Goal: Information Seeking & Learning: Find specific fact

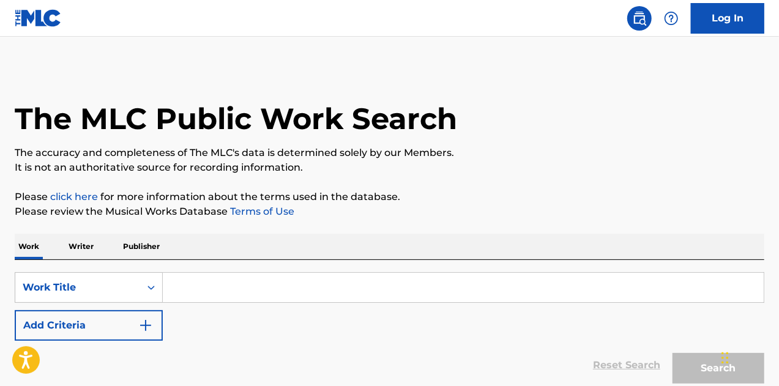
click at [189, 297] on input "Search Form" at bounding box center [463, 287] width 601 height 29
paste input "CASE BANNDA"
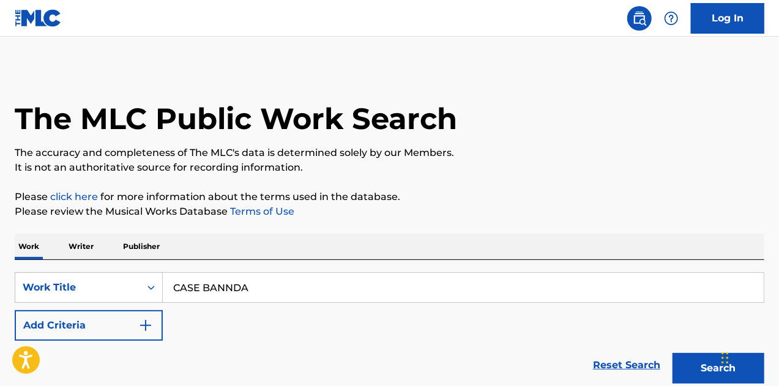
type input "CASE BANNDA"
click at [135, 318] on button "Add Criteria" at bounding box center [89, 325] width 148 height 31
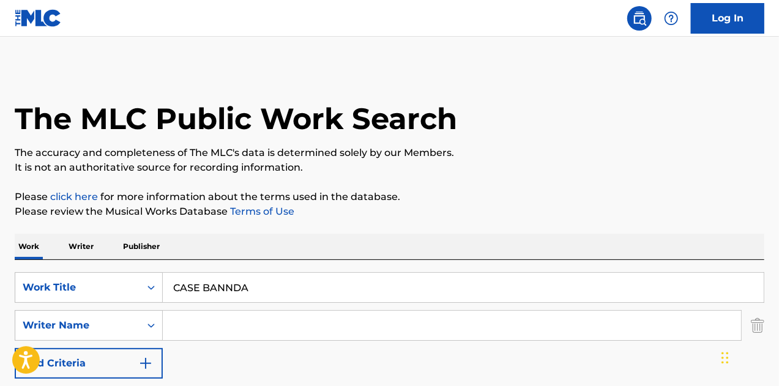
click at [332, 315] on input "Search Form" at bounding box center [452, 325] width 579 height 29
paste input "[PERSON_NAME]"
type input "[PERSON_NAME]"
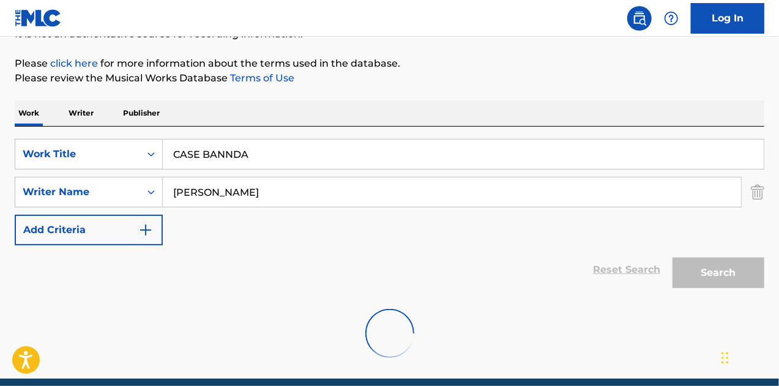
scroll to position [184, 0]
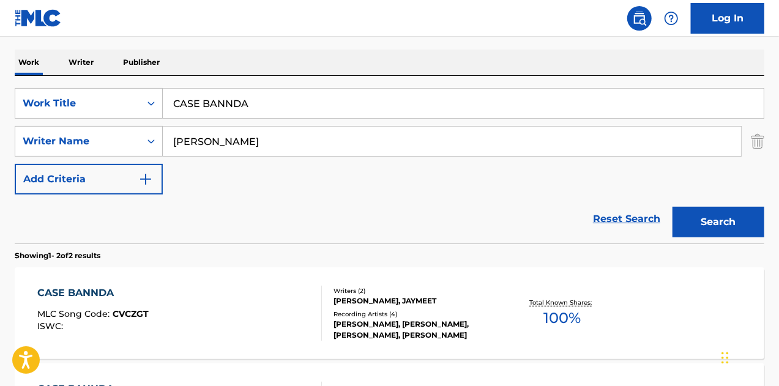
click at [291, 314] on div "CASE BANNDA MLC Song Code : CVCZGT ISWC :" at bounding box center [179, 313] width 285 height 55
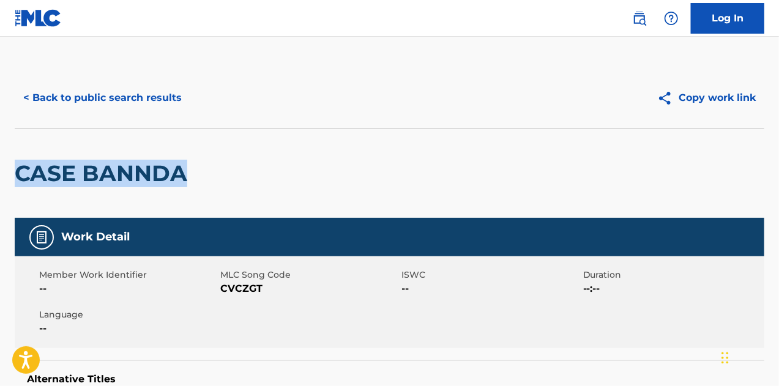
drag, startPoint x: 54, startPoint y: 170, endPoint x: 201, endPoint y: 158, distance: 146.8
click at [201, 158] on div "CASE BANNDA" at bounding box center [390, 173] width 750 height 89
copy h2 "CASE BANNDA"
click at [75, 101] on button "< Back to public search results" at bounding box center [103, 98] width 176 height 31
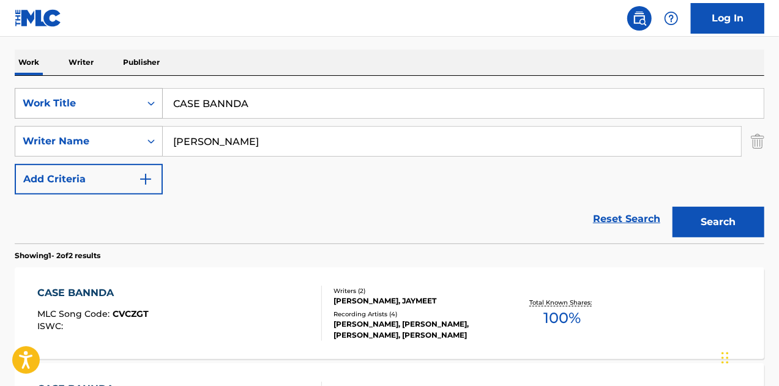
click at [76, 116] on div "Work Title" at bounding box center [89, 103] width 148 height 31
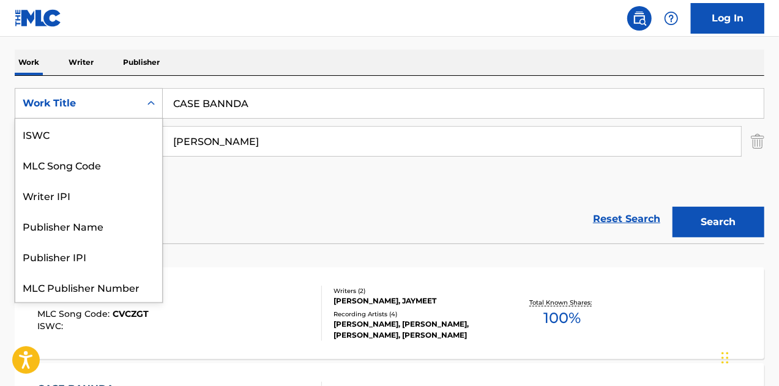
scroll to position [31, 0]
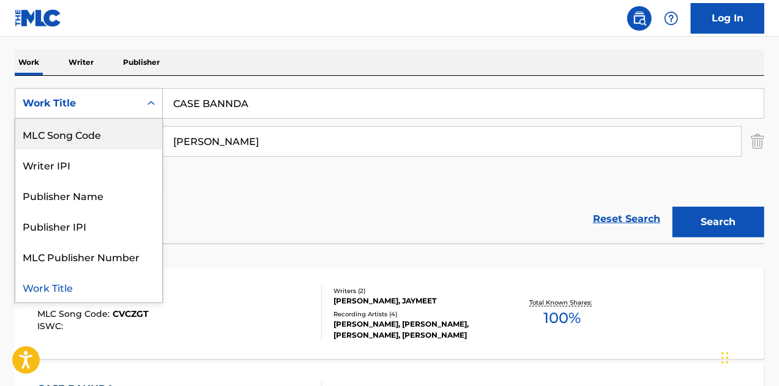
click at [102, 143] on div "MLC Song Code" at bounding box center [88, 134] width 147 height 31
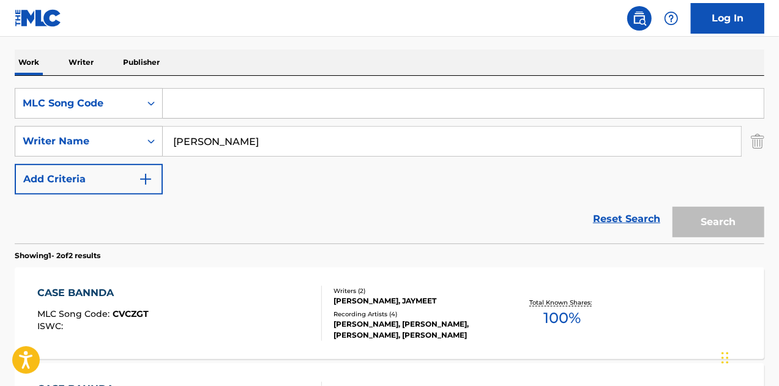
drag, startPoint x: 339, startPoint y: 83, endPoint x: 323, endPoint y: 86, distance: 16.2
click at [328, 85] on div "SearchWithCriteriaed99d82b-f09c-4e5b-801b-21e163343c49 MLC Song Code SearchWith…" at bounding box center [390, 160] width 750 height 168
click at [245, 113] on input "Search Form" at bounding box center [463, 103] width 601 height 29
paste input "SD4EEE"
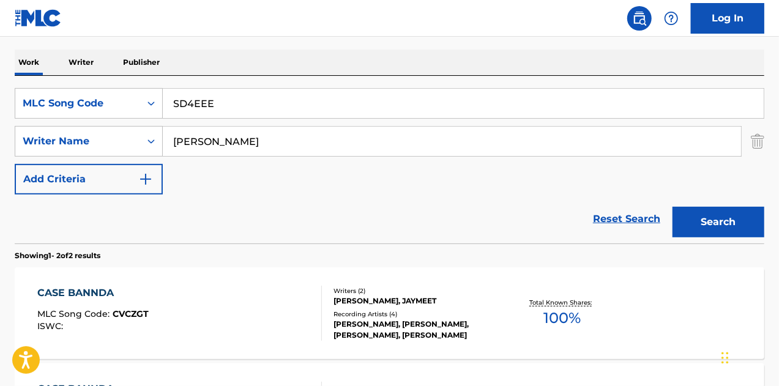
type input "SD4EEE"
drag, startPoint x: 244, startPoint y: 140, endPoint x: 75, endPoint y: 135, distance: 169.1
click at [75, 135] on div "SearchWithCriteriadc9370ef-6281-4efd-9673-fbf3f2be3699 Writer Name" at bounding box center [390, 141] width 750 height 31
click at [673, 207] on button "Search" at bounding box center [719, 222] width 92 height 31
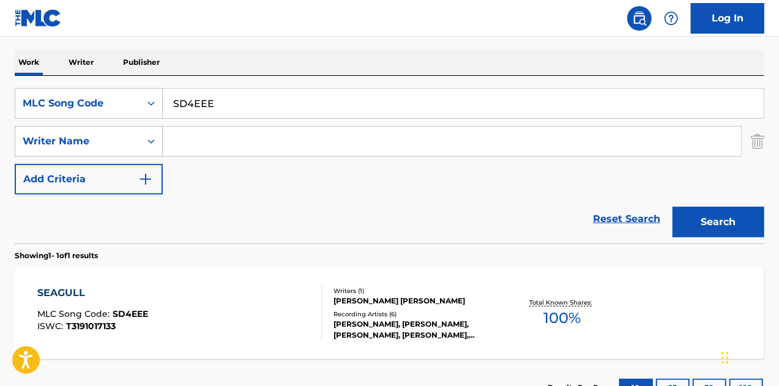
click at [238, 272] on div "SEAGULL MLC Song Code : SD4EEE ISWC : T3191017133 Writers ( 1 ) [PERSON_NAME] […" at bounding box center [390, 314] width 750 height 92
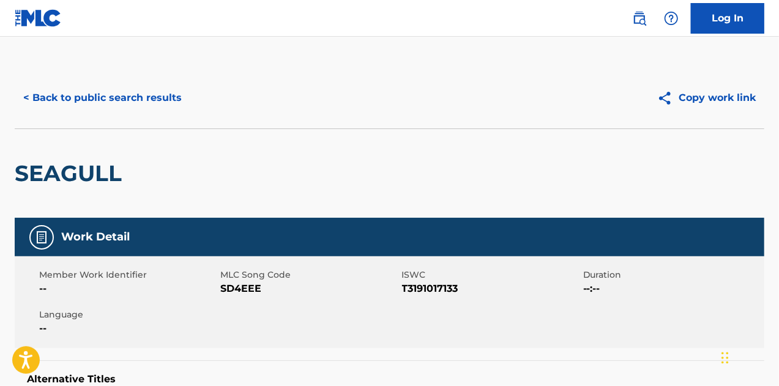
click at [48, 102] on button "< Back to public search results" at bounding box center [103, 98] width 176 height 31
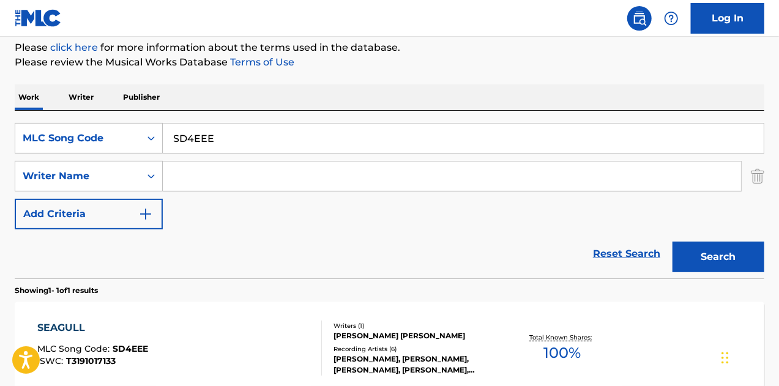
scroll to position [123, 0]
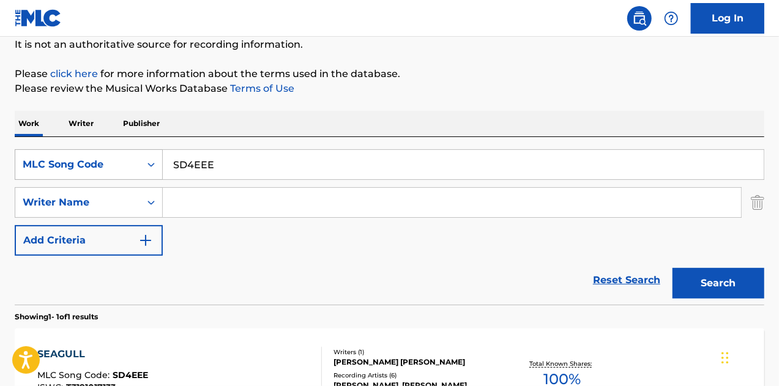
click at [85, 171] on div "MLC Song Code" at bounding box center [77, 164] width 125 height 23
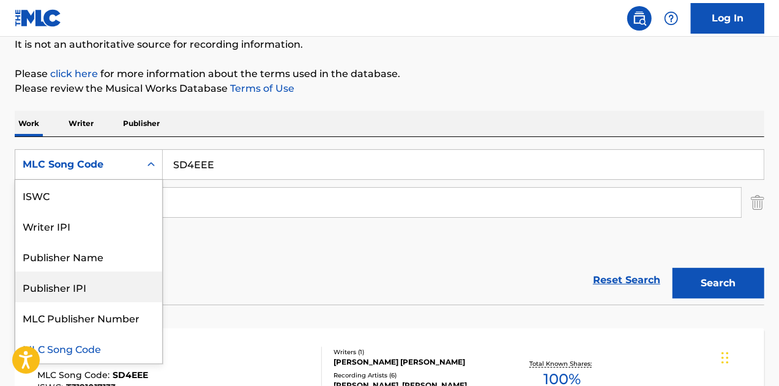
scroll to position [0, 0]
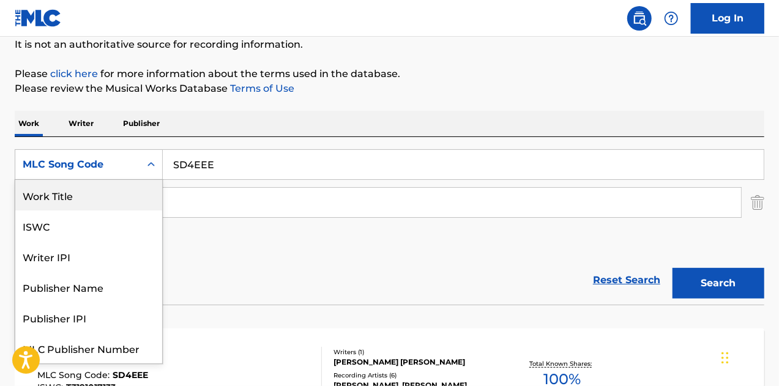
drag, startPoint x: 132, startPoint y: 178, endPoint x: 331, endPoint y: 128, distance: 205.8
click at [132, 178] on div "MLC Song Code" at bounding box center [89, 164] width 148 height 31
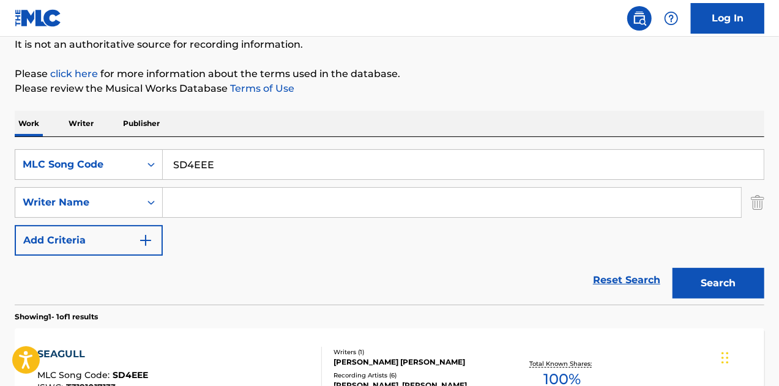
drag, startPoint x: 58, startPoint y: 161, endPoint x: 69, endPoint y: 166, distance: 12.1
click at [61, 162] on div "SearchWithCriteriaed99d82b-f09c-4e5b-801b-21e163343c49 MLC Song Code SD4EEE" at bounding box center [390, 164] width 750 height 31
paste input "PEKKEAN DI BUS"
type input "PEKKEAN DI BUS"
click at [274, 197] on input "Search Form" at bounding box center [452, 202] width 579 height 29
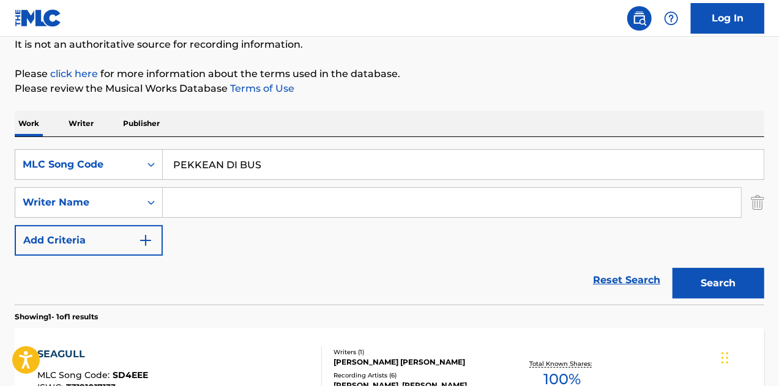
paste input "HAMMY KAHLO"
type input "HAMMY KAHLO"
click at [673, 268] on button "Search" at bounding box center [719, 283] width 92 height 31
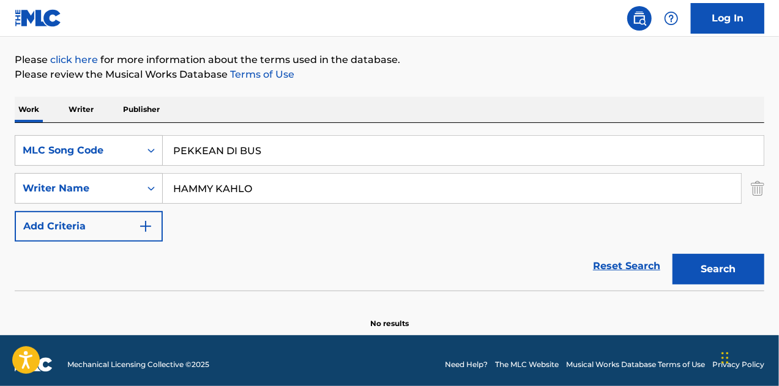
scroll to position [145, 0]
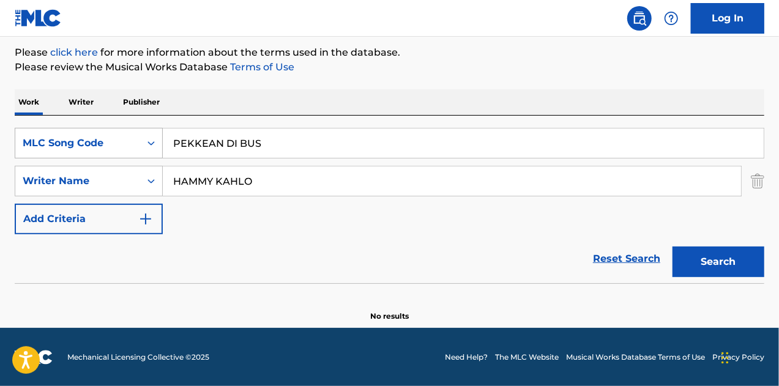
drag, startPoint x: 77, startPoint y: 157, endPoint x: 56, endPoint y: 157, distance: 21.4
click at [56, 157] on div "SearchWithCriteriaed99d82b-f09c-4e5b-801b-21e163343c49 MLC Song Code PEKKEAN DI…" at bounding box center [390, 143] width 750 height 31
paste input "ESI [PERSON_NAME]"
type input "ESI [PERSON_NAME]"
drag, startPoint x: 51, startPoint y: 209, endPoint x: 45, endPoint y: 211, distance: 6.6
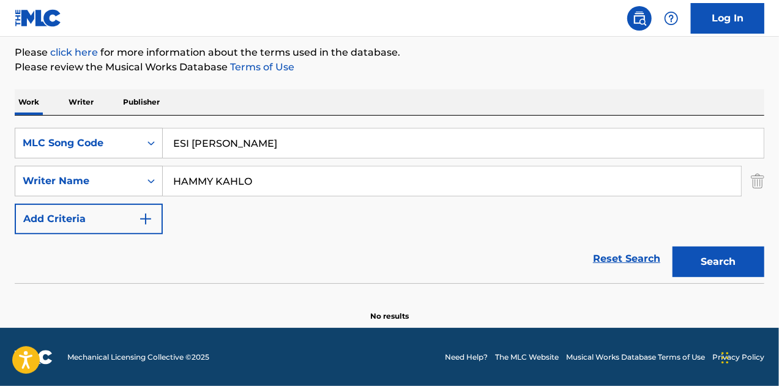
click at [49, 210] on div "SearchWithCriteriaed99d82b-f09c-4e5b-801b-21e163343c49 MLC Song Code ESI [PERSO…" at bounding box center [390, 181] width 750 height 107
paste input "[PERSON_NAME]"
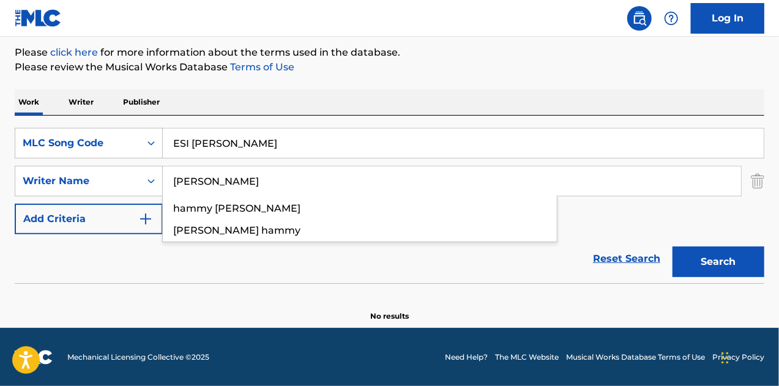
type input "[PERSON_NAME]"
click at [673, 247] on button "Search" at bounding box center [719, 262] width 92 height 31
drag, startPoint x: 598, startPoint y: 203, endPoint x: 543, endPoint y: 257, distance: 77.1
click at [598, 203] on div "SearchWithCriteriaed99d82b-f09c-4e5b-801b-21e163343c49 MLC Song Code ESI [PERSO…" at bounding box center [390, 181] width 750 height 107
drag, startPoint x: 400, startPoint y: 138, endPoint x: 0, endPoint y: 154, distance: 400.7
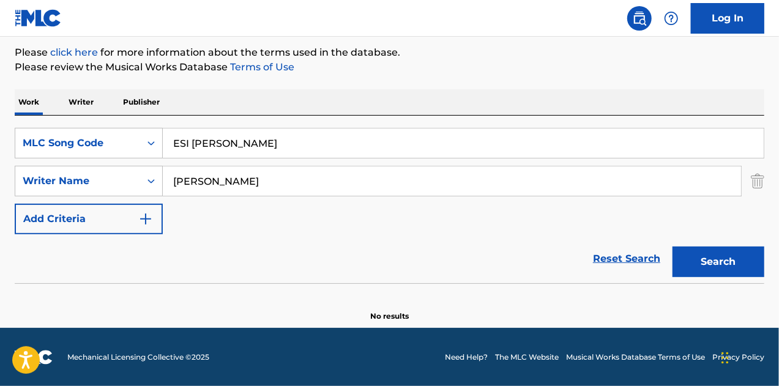
click at [0, 154] on div "The MLC Public Work Search The accuracy and completeness of The MLC's data is d…" at bounding box center [389, 122] width 779 height 399
paste input "IK IK PAL"
type input "IK IK PAL"
drag, startPoint x: 304, startPoint y: 195, endPoint x: 56, endPoint y: 184, distance: 247.6
click at [56, 186] on div "SearchWithCriteriadc9370ef-6281-4efd-9673-fbf3f2be3699 Writer Name [PERSON_NAME]" at bounding box center [390, 181] width 750 height 31
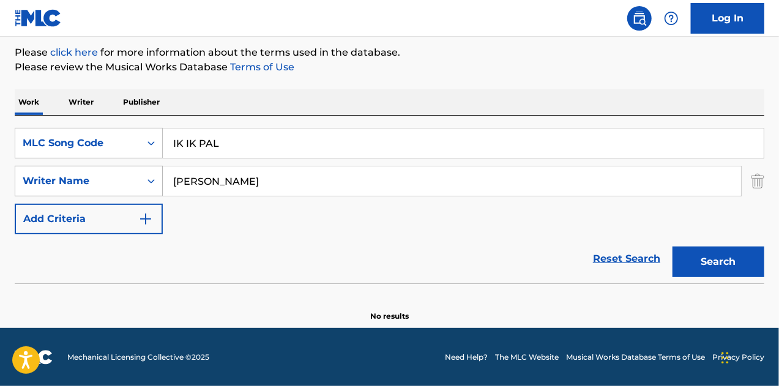
paste input "[PERSON_NAME]"
type input "[PERSON_NAME]"
click at [673, 247] on button "Search" at bounding box center [719, 262] width 92 height 31
click at [196, 149] on input "IK IK PAL" at bounding box center [463, 143] width 601 height 29
click at [192, 149] on input "IK IK PAL" at bounding box center [463, 143] width 601 height 29
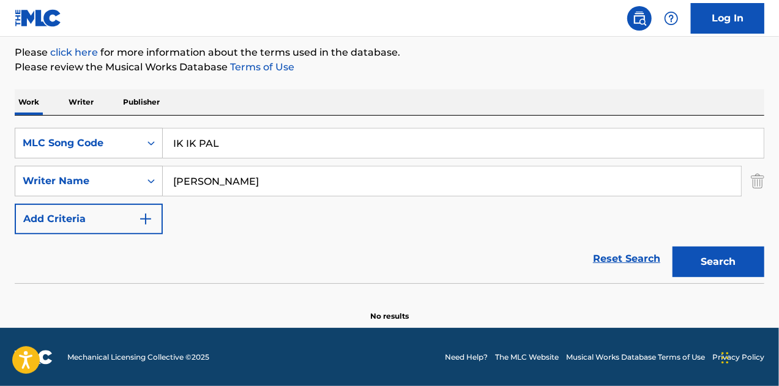
click at [673, 247] on button "Search" at bounding box center [719, 262] width 92 height 31
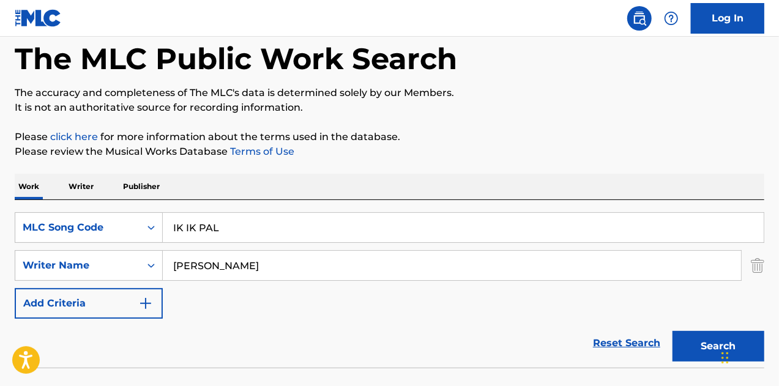
scroll to position [0, 0]
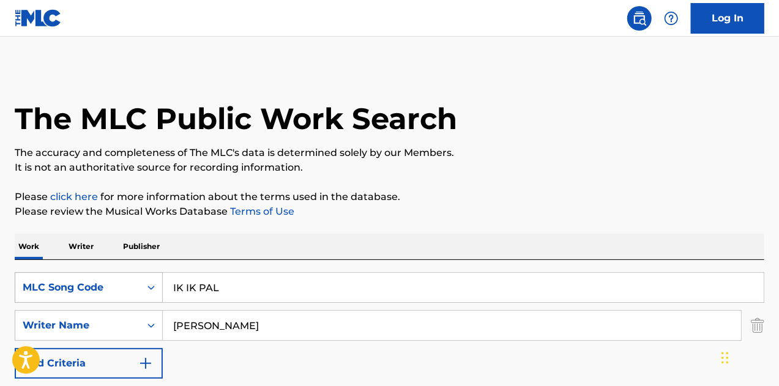
drag, startPoint x: 259, startPoint y: 282, endPoint x: 77, endPoint y: 299, distance: 182.7
click at [42, 299] on div "SearchWithCriteriaed99d82b-f09c-4e5b-801b-21e163343c49 MLC Song Code IK IK PAL" at bounding box center [390, 287] width 750 height 31
paste input "GHAR BAR"
type input "GHAR BAR"
paste input "[PERSON_NAME]"
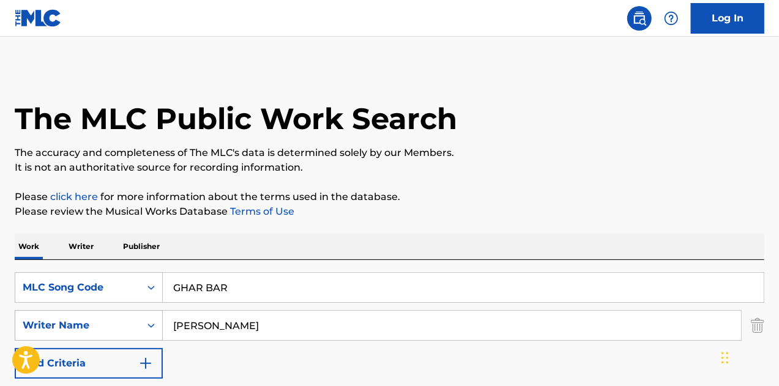
drag, startPoint x: 299, startPoint y: 319, endPoint x: 49, endPoint y: 323, distance: 249.9
click at [49, 323] on div "SearchWithCriteriadc9370ef-6281-4efd-9673-fbf3f2be3699 Writer Name [PERSON_NAME]" at bounding box center [390, 325] width 750 height 31
type input "[PERSON_NAME]"
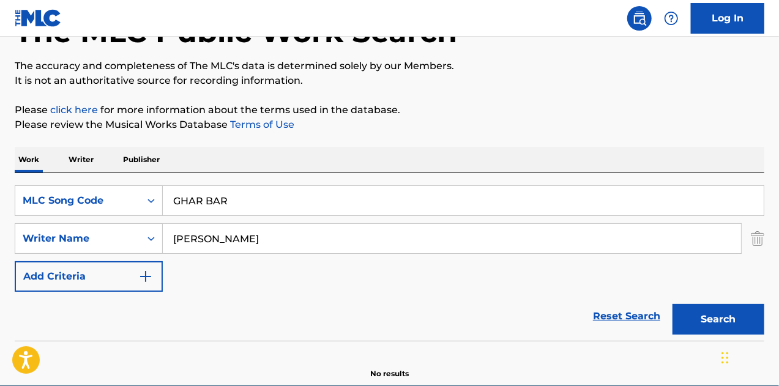
scroll to position [145, 0]
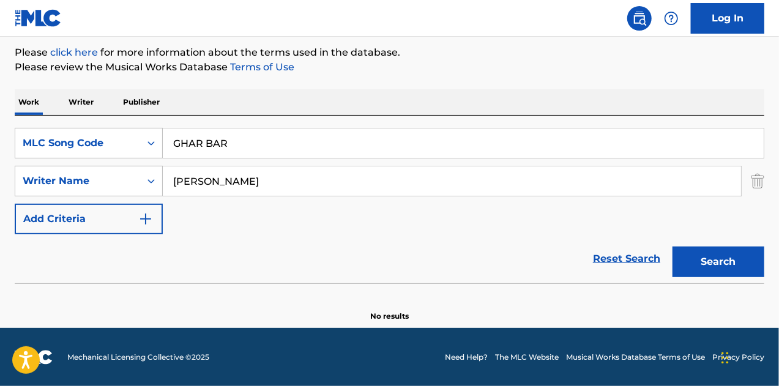
click at [197, 151] on input "GHAR BAR" at bounding box center [463, 143] width 601 height 29
click at [673, 247] on button "Search" at bounding box center [719, 262] width 92 height 31
drag, startPoint x: 156, startPoint y: 149, endPoint x: 84, endPoint y: 146, distance: 71.7
click at [84, 148] on div "SearchWithCriteriaed99d82b-f09c-4e5b-801b-21e163343c49 MLC Song Code GHAR BAR" at bounding box center [390, 143] width 750 height 31
paste input "DHAN [PERSON_NAME]"
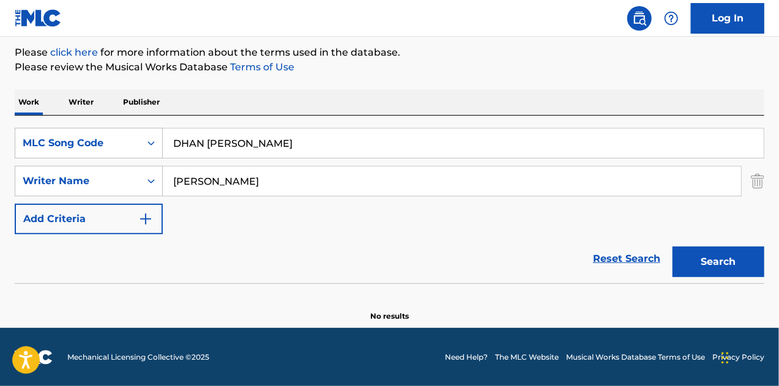
type input "DHAN [PERSON_NAME]"
drag, startPoint x: 327, startPoint y: 182, endPoint x: 15, endPoint y: 181, distance: 312.3
click at [28, 189] on div "SearchWithCriteriadc9370ef-6281-4efd-9673-fbf3f2be3699 Writer Name [PERSON_NAME]" at bounding box center [390, 181] width 750 height 31
paste input "[PERSON_NAME]"
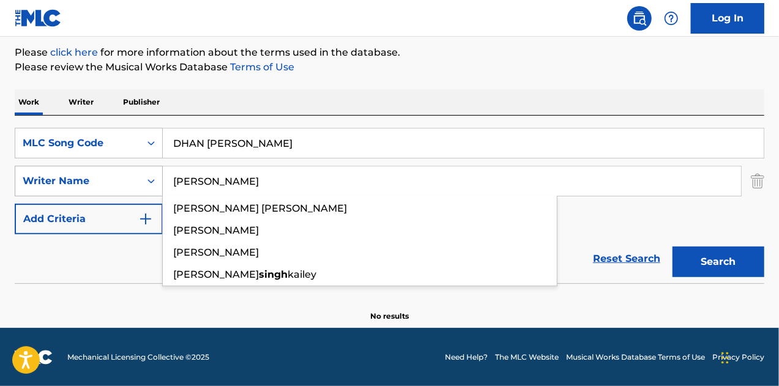
type input "[PERSON_NAME]"
click at [673, 247] on button "Search" at bounding box center [719, 262] width 92 height 31
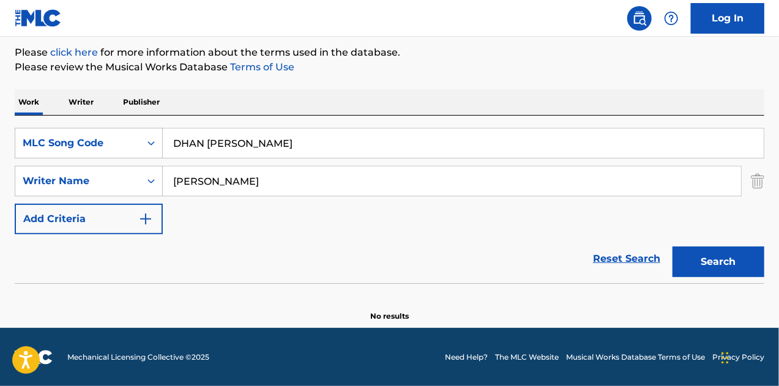
click at [191, 141] on input "DHAN [PERSON_NAME]" at bounding box center [463, 143] width 601 height 29
click at [673, 247] on button "Search" at bounding box center [719, 262] width 92 height 31
paste input "REMIX OF NA JA"
drag, startPoint x: 172, startPoint y: 137, endPoint x: 34, endPoint y: 137, distance: 137.8
click at [34, 137] on div "SearchWithCriteriaed99d82b-f09c-4e5b-801b-21e163343c49 MLC Song Code REMIX OF N…" at bounding box center [390, 143] width 750 height 31
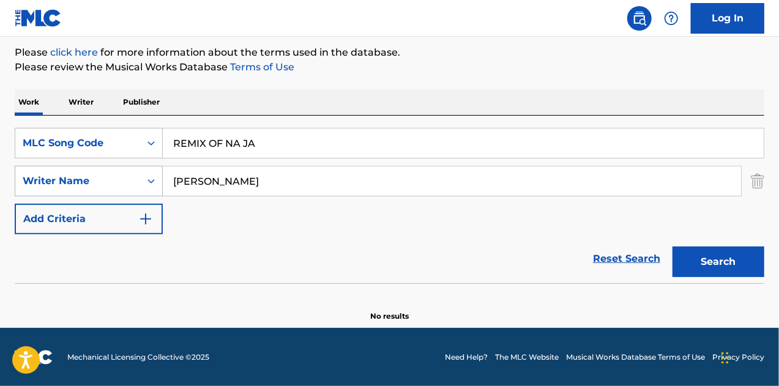
type input "REMIX OF NA JA"
click at [45, 175] on div "SearchWithCriteriadc9370ef-6281-4efd-9673-fbf3f2be3699 Writer Name [PERSON_NAME]" at bounding box center [390, 181] width 750 height 31
type input "AL"
click at [141, 187] on div "SearchWithCriteriaed99d82b-f09c-4e5b-801b-21e163343c49 MLC Song Code REMIX OF N…" at bounding box center [390, 181] width 750 height 107
drag, startPoint x: 211, startPoint y: 185, endPoint x: 217, endPoint y: 183, distance: 6.4
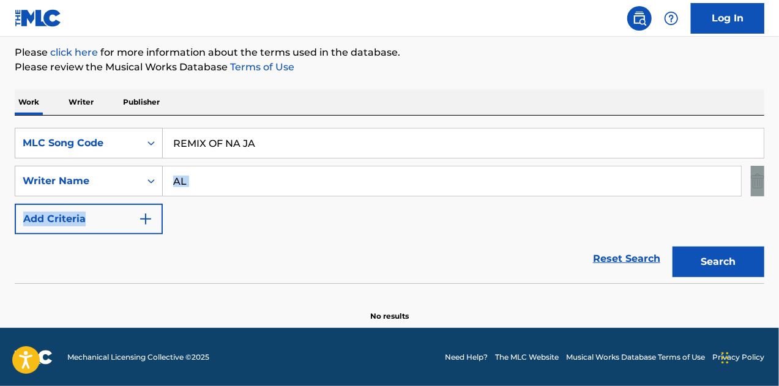
click at [210, 185] on input "AL" at bounding box center [452, 181] width 579 height 29
click at [220, 183] on input "AL" at bounding box center [452, 181] width 579 height 29
drag, startPoint x: 225, startPoint y: 180, endPoint x: 177, endPoint y: 160, distance: 52.4
click at [104, 189] on div "SearchWithCriteriadc9370ef-6281-4efd-9673-fbf3f2be3699 Writer Name AL" at bounding box center [390, 181] width 750 height 31
click at [188, 146] on input "REMIX OF NA JA" at bounding box center [463, 143] width 601 height 29
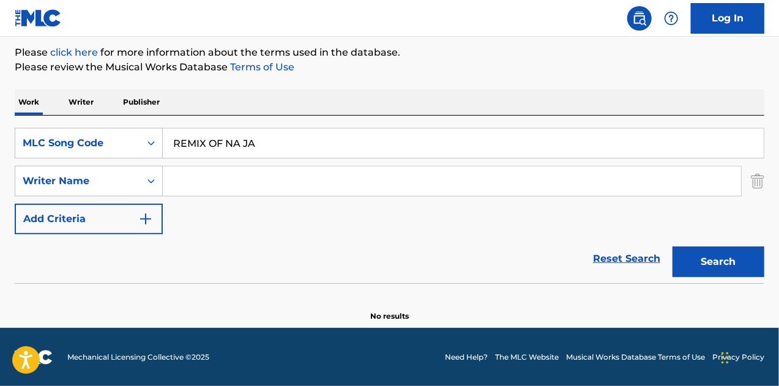
click at [673, 247] on button "Search" at bounding box center [719, 262] width 92 height 31
drag, startPoint x: 328, startPoint y: 158, endPoint x: 162, endPoint y: 157, distance: 165.9
click at [162, 157] on div "SearchWithCriteriaed99d82b-f09c-4e5b-801b-21e163343c49 MLC Song Code REMIX OF N…" at bounding box center [390, 181] width 750 height 107
click at [283, 145] on input "REMIX OF NA JA" at bounding box center [463, 143] width 601 height 29
click at [87, 138] on div "SearchWithCriteriaed99d82b-f09c-4e5b-801b-21e163343c49 MLC Song Code REMIX OF N…" at bounding box center [390, 143] width 750 height 31
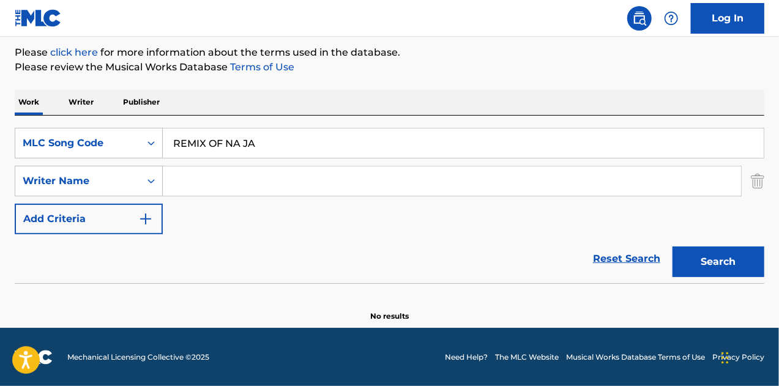
paste input "ISHQ MER"
click at [673, 247] on button "Search" at bounding box center [719, 262] width 92 height 31
drag, startPoint x: 416, startPoint y: 137, endPoint x: 83, endPoint y: 152, distance: 334.1
click at [83, 152] on div "SearchWithCriteriaed99d82b-f09c-4e5b-801b-21e163343c49 MLC Song Code ISHQ MERA" at bounding box center [390, 143] width 750 height 31
paste input "[PERSON_NAME] SUIT"
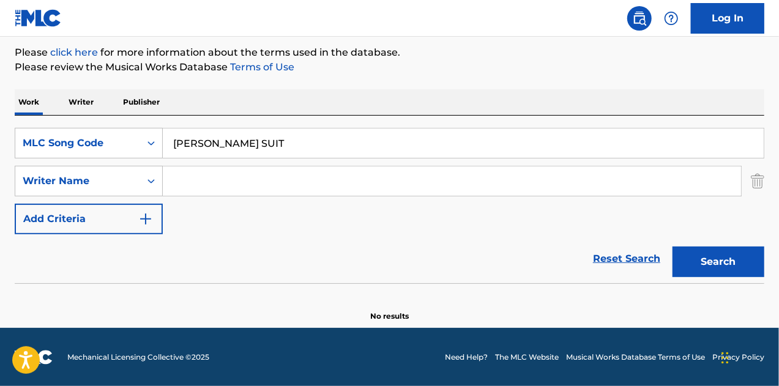
type input "[PERSON_NAME] SUIT"
click at [317, 173] on input "Search Form" at bounding box center [452, 181] width 579 height 29
paste input "[PERSON_NAME]"
type input "[PERSON_NAME]"
click at [673, 247] on button "Search" at bounding box center [719, 262] width 92 height 31
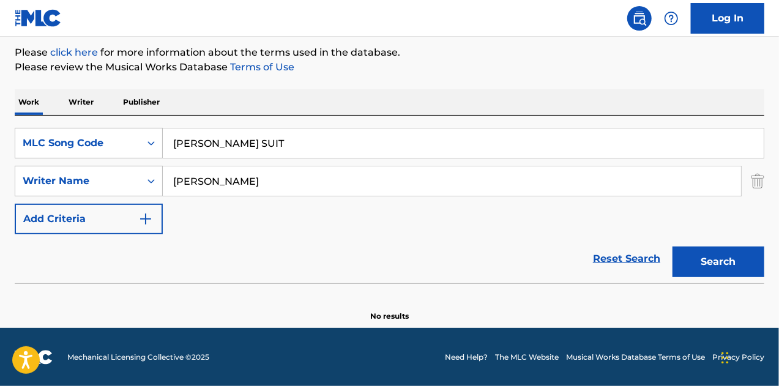
paste input "ALL WAITING"
drag, startPoint x: 192, startPoint y: 160, endPoint x: 220, endPoint y: 154, distance: 29.0
click at [135, 158] on div "SearchWithCriteriaed99d82b-f09c-4e5b-801b-21e163343c49 MLC Song Code CALL WAITI…" at bounding box center [390, 143] width 750 height 31
type input "CALL WAITING"
click at [86, 176] on div "SearchWithCriteriadc9370ef-6281-4efd-9673-fbf3f2be3699 Writer Name [PERSON_NAME]" at bounding box center [390, 181] width 750 height 31
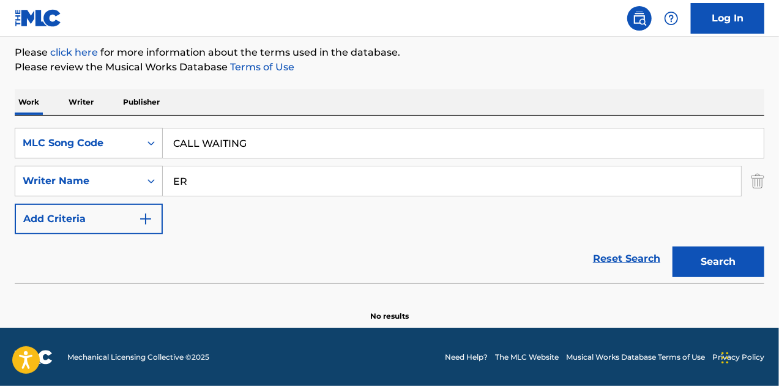
type input "E"
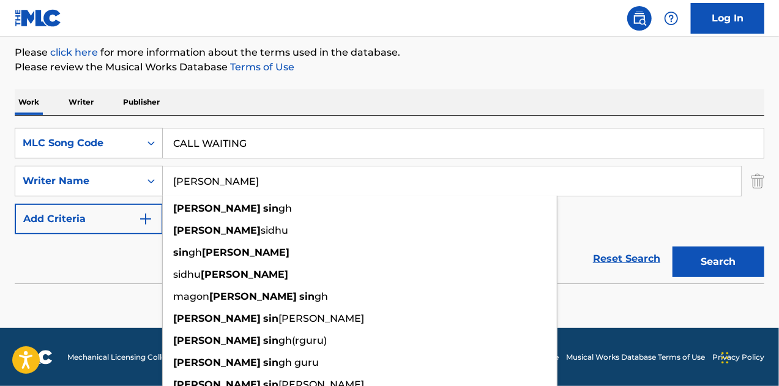
type input "[PERSON_NAME]"
click at [673, 247] on button "Search" at bounding box center [719, 262] width 92 height 31
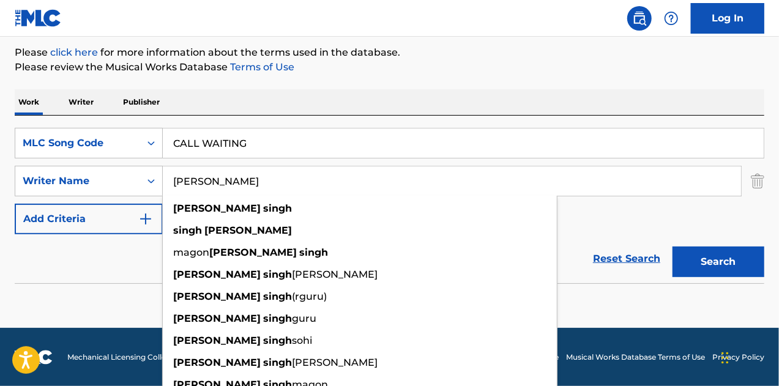
click at [606, 227] on div "SearchWithCriteriaed99d82b-f09c-4e5b-801b-21e163343c49 MLC Song Code CALL WAITI…" at bounding box center [390, 181] width 750 height 107
